Goal: Transaction & Acquisition: Obtain resource

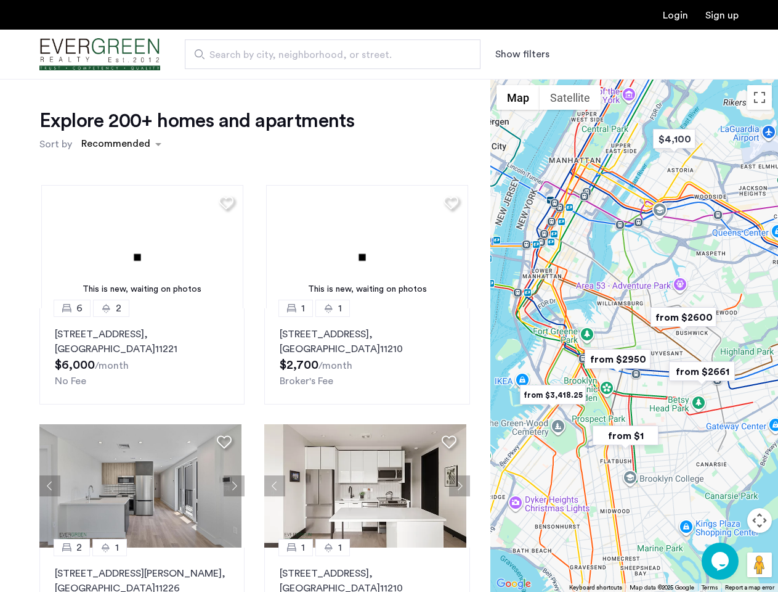
click at [521, 54] on button "Show filters" at bounding box center [523, 54] width 54 height 15
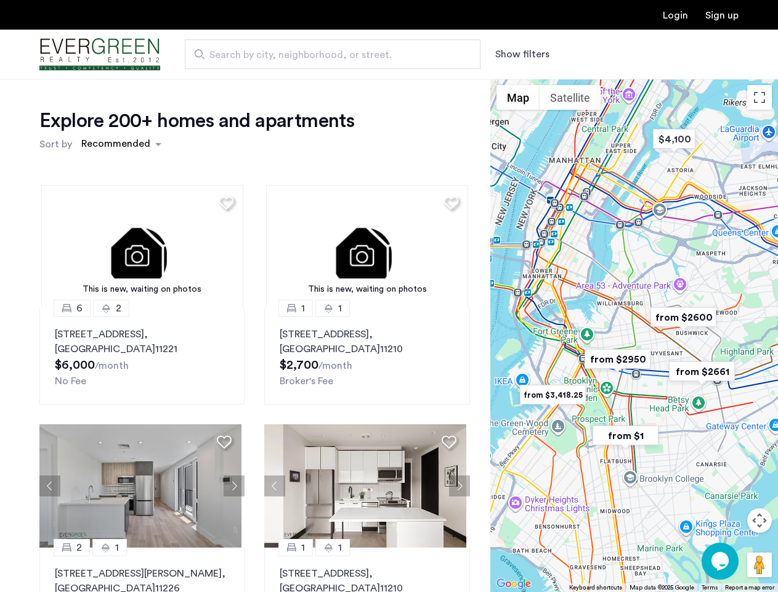
click at [121, 144] on div "Explore 200+ homes and apartments Sort by Recommended This is new, waiting on p…" at bounding box center [389, 375] width 778 height 593
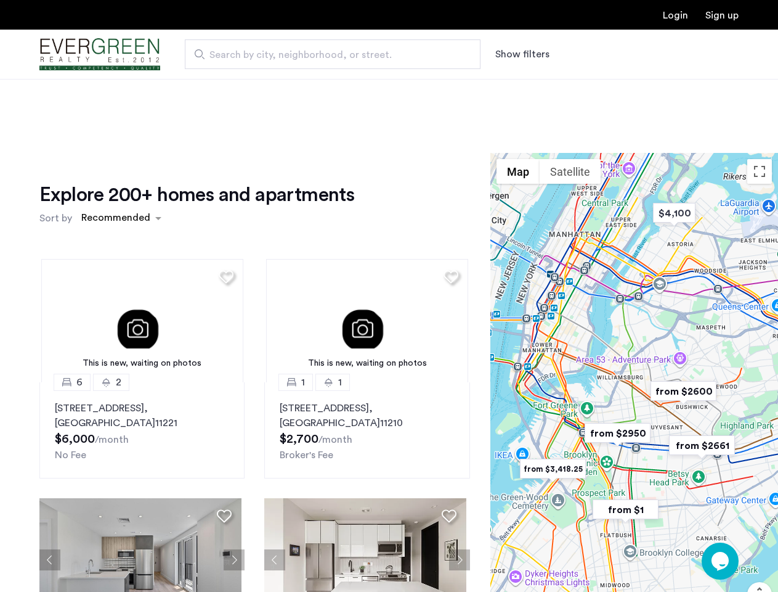
click at [224, 202] on h1 "Explore 200+ homes and apartments" at bounding box center [196, 194] width 315 height 25
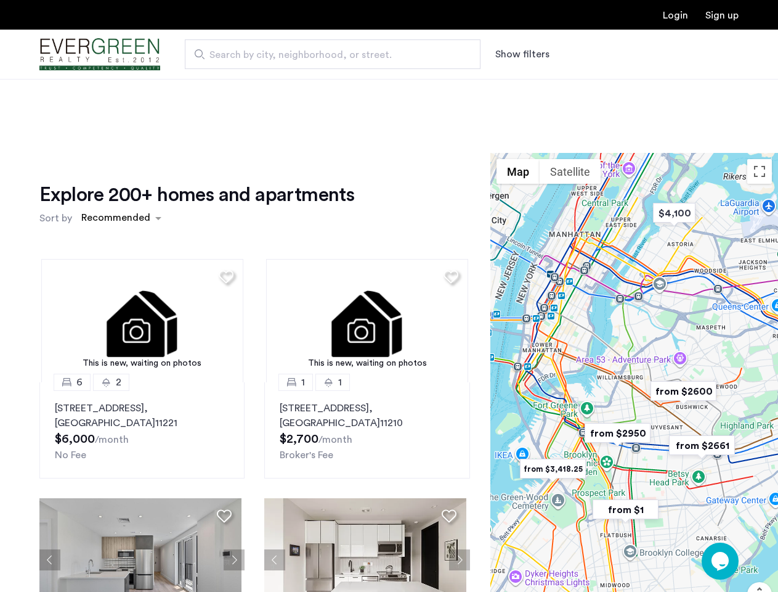
click at [141, 247] on div "Explore 200+ homes and apartments Sort by Recommended This is new, waiting on p…" at bounding box center [254, 424] width 431 height 484
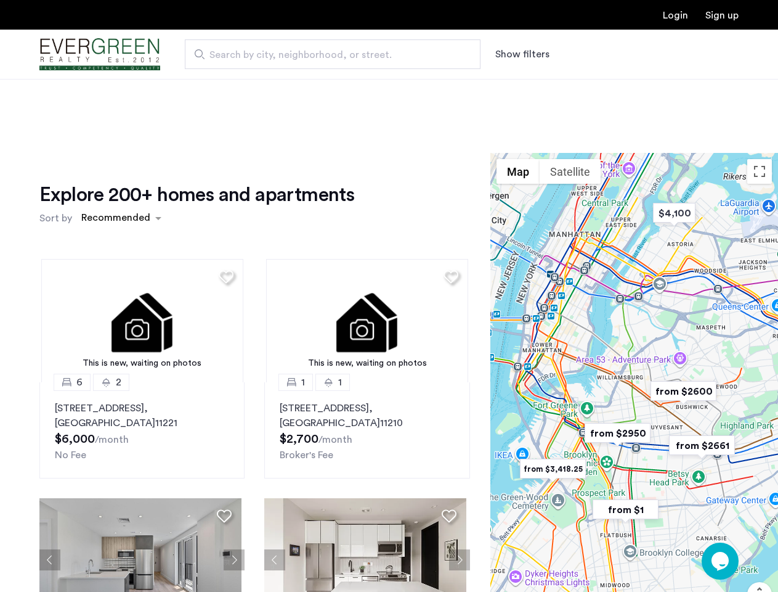
click at [141, 356] on img at bounding box center [142, 320] width 202 height 123
click at [446, 202] on div "Explore 200+ homes and apartments Sort by Recommended" at bounding box center [254, 205] width 431 height 47
click at [362, 247] on div "Explore 200+ homes and apartments Sort by Recommended This is new, waiting on p…" at bounding box center [254, 424] width 431 height 484
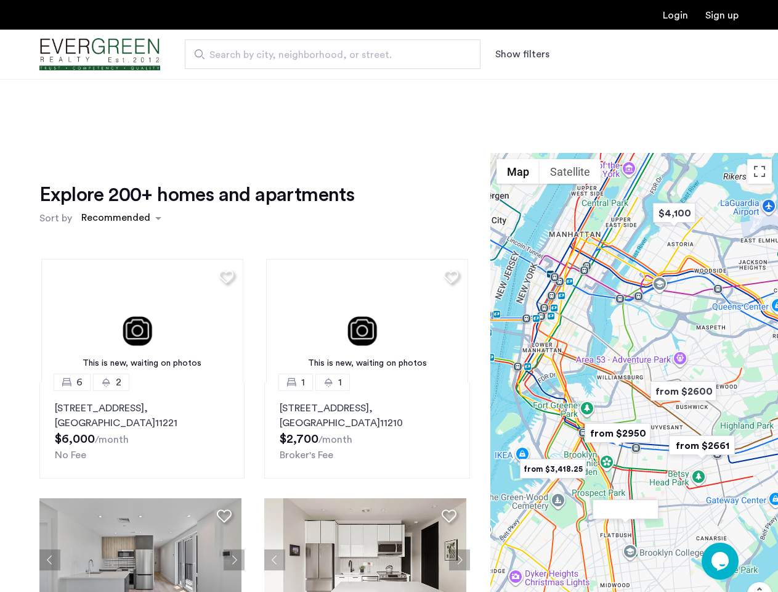
click at [362, 356] on img at bounding box center [367, 320] width 202 height 123
click at [50, 486] on div "This is new, waiting on photos 6 2 [STREET_ADDRESS] $6,000 /month No Fee This i…" at bounding box center [255, 458] width 451 height 418
click at [224, 441] on div "[STREET_ADDRESS] $6,000 /month No Fee" at bounding box center [142, 432] width 174 height 62
